Goal: Task Accomplishment & Management: Use online tool/utility

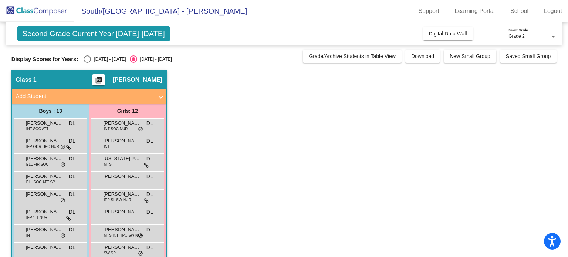
click at [441, 127] on app-classroom "Class 1 picture_as_pdf [PERSON_NAME] Add Student First Name Last Name Student I…" at bounding box center [283, 215] width 545 height 290
click at [444, 30] on button "Digital Data Wall" at bounding box center [448, 33] width 50 height 13
click at [120, 125] on span "[PERSON_NAME]" at bounding box center [121, 122] width 37 height 7
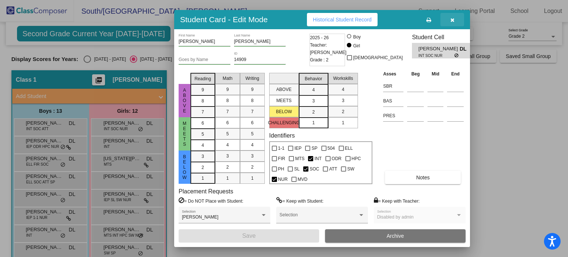
click at [451, 20] on icon "button" at bounding box center [452, 19] width 4 height 5
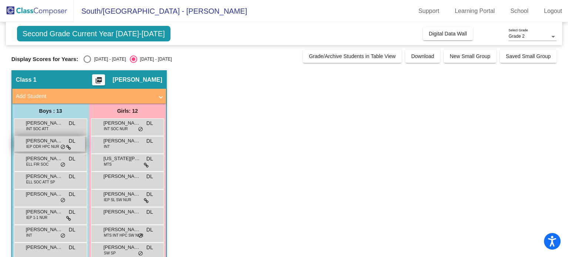
click at [45, 143] on span "Andrew Powers" at bounding box center [44, 140] width 37 height 7
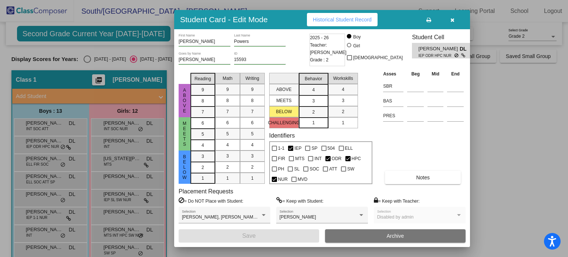
click at [452, 22] on icon "button" at bounding box center [452, 19] width 4 height 5
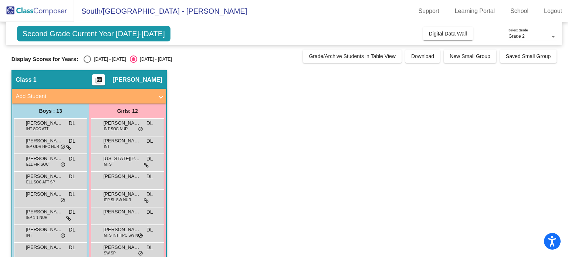
click at [103, 80] on mat-icon "picture_as_pdf" at bounding box center [98, 82] width 9 height 10
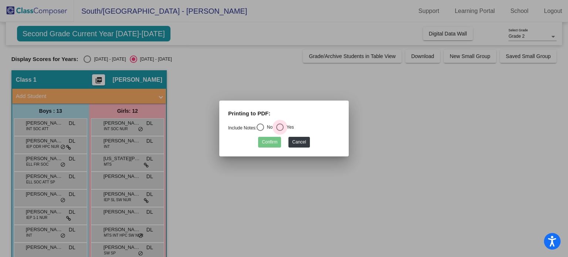
click at [280, 127] on div "Select an option" at bounding box center [279, 126] width 7 height 7
click at [280, 131] on input "Yes" at bounding box center [279, 131] width 0 height 0
radio input "true"
click at [273, 138] on button "Confirm" at bounding box center [269, 142] width 23 height 11
